Goal: Find specific page/section: Find specific page/section

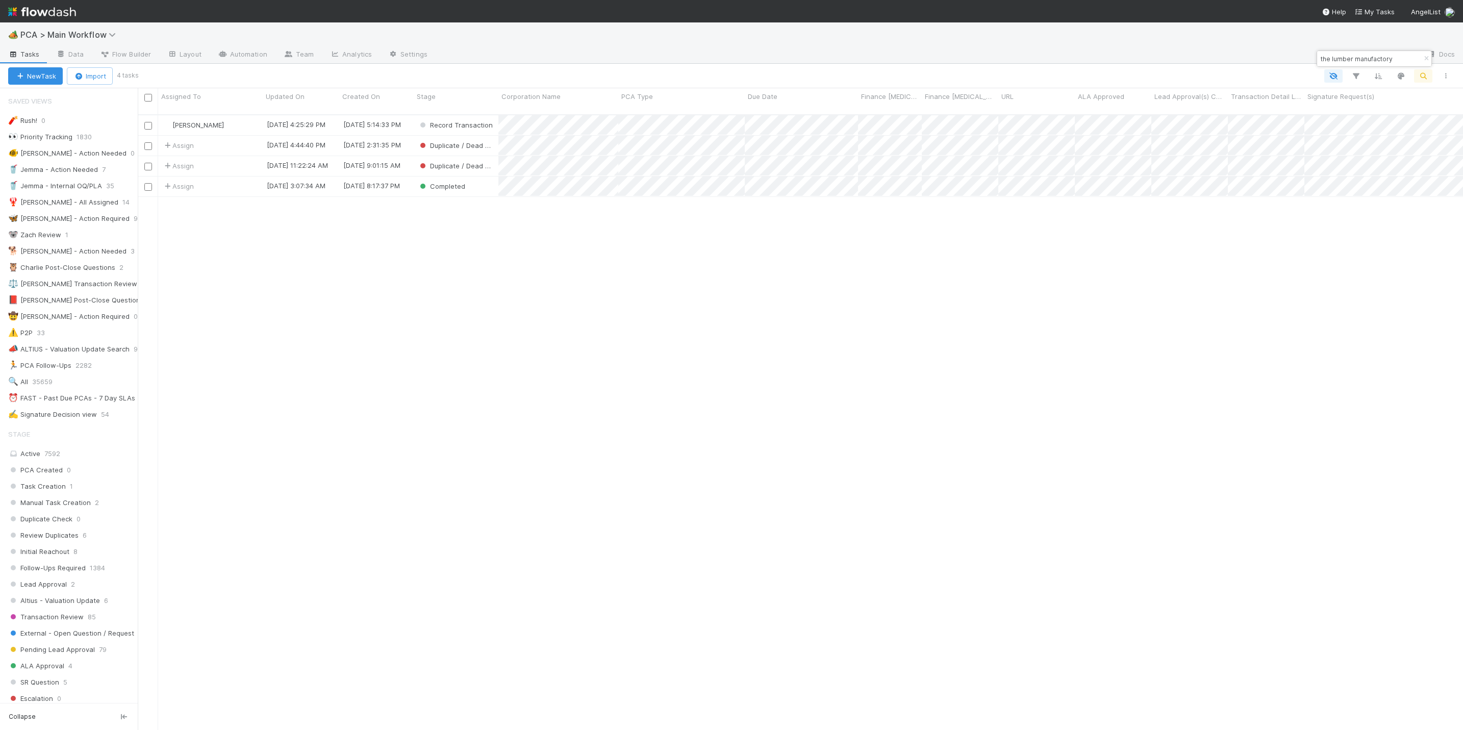
scroll to position [611, 1314]
click at [1425, 59] on icon "button" at bounding box center [1427, 59] width 10 height 6
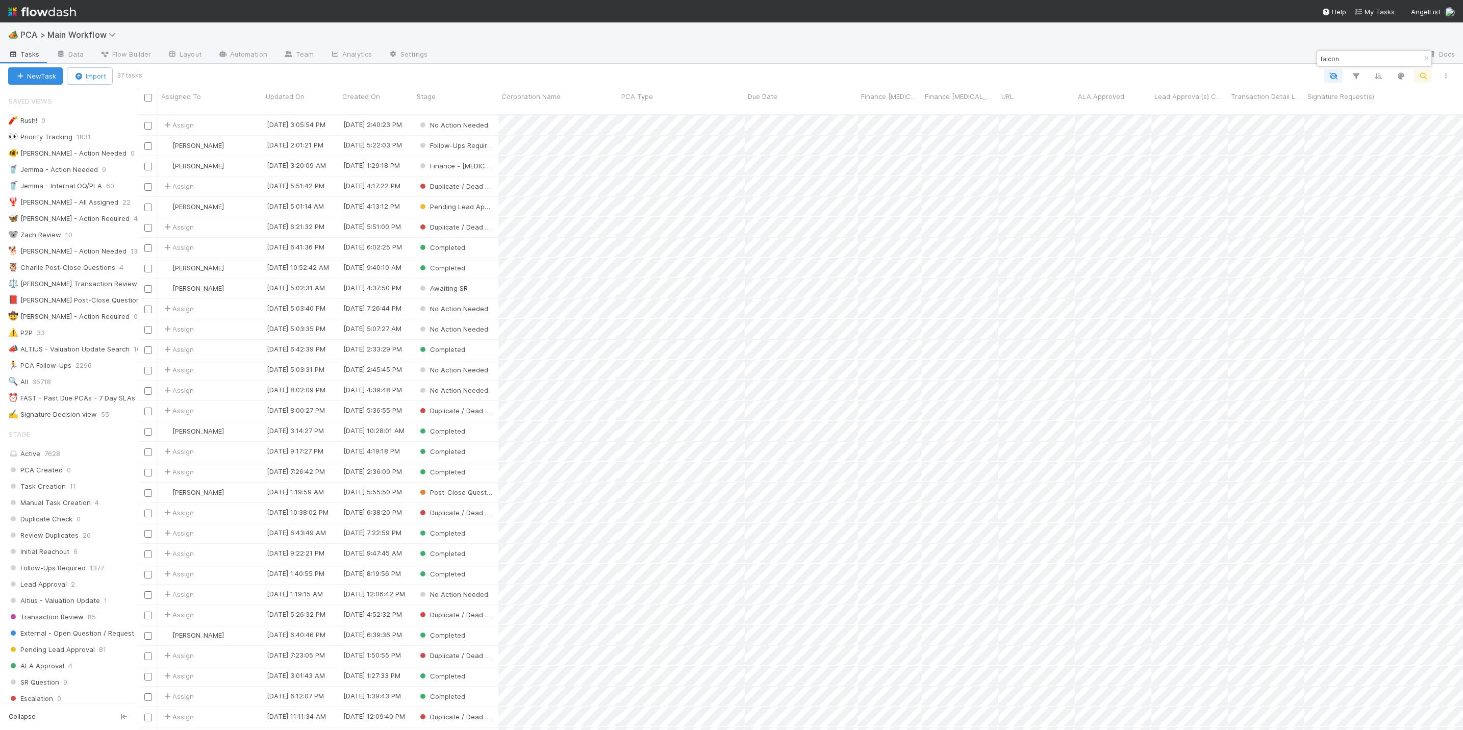
type input "falcon"
drag, startPoint x: 1352, startPoint y: 53, endPoint x: 1326, endPoint y: 53, distance: 26.0
click at [1326, 53] on input "falcon" at bounding box center [1370, 59] width 102 height 12
click at [1346, 58] on input "falcon" at bounding box center [1370, 59] width 102 height 12
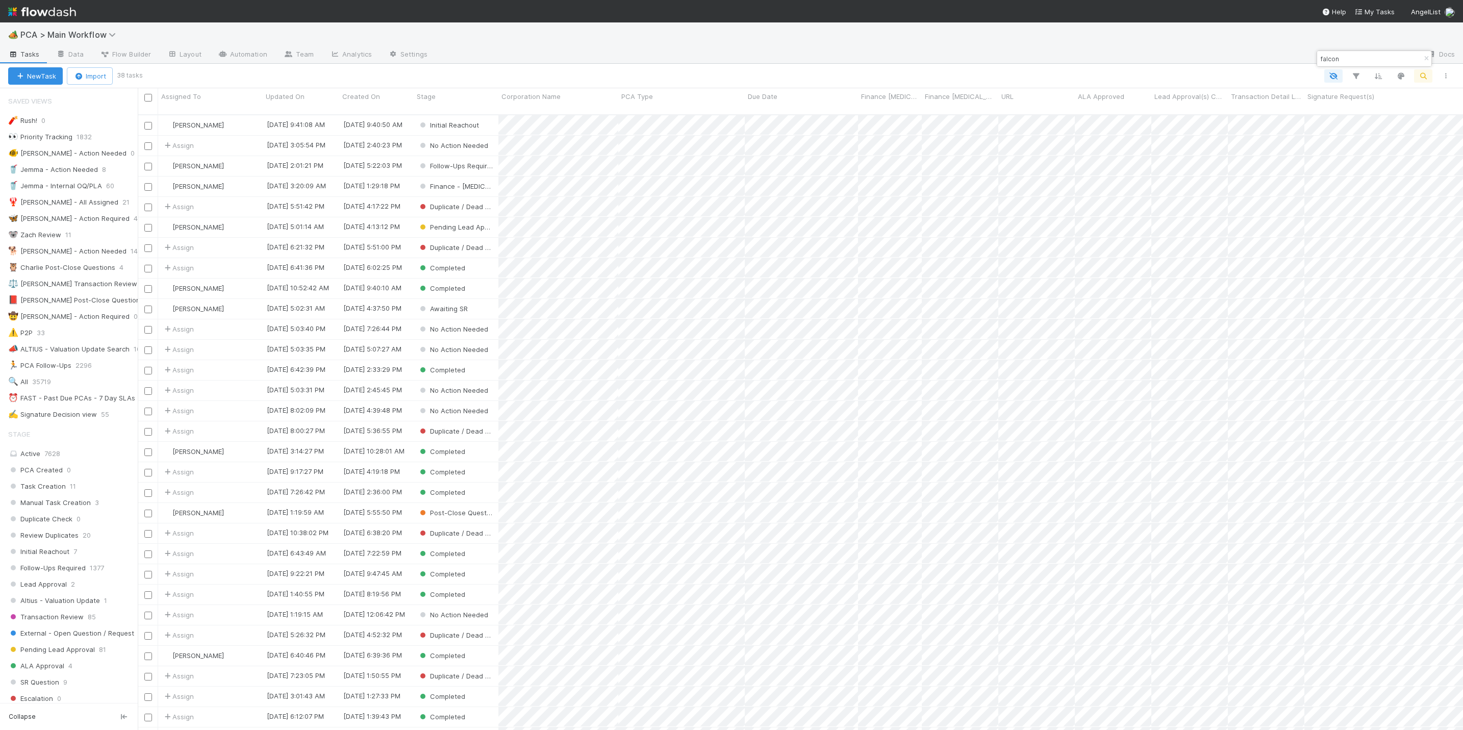
click at [1348, 59] on input "falcon" at bounding box center [1370, 59] width 102 height 12
drag, startPoint x: 1348, startPoint y: 59, endPoint x: 1326, endPoint y: 57, distance: 21.5
click at [1326, 57] on input "falcon" at bounding box center [1370, 59] width 102 height 12
type input "payday"
